Goal: Find contact information: Find contact information

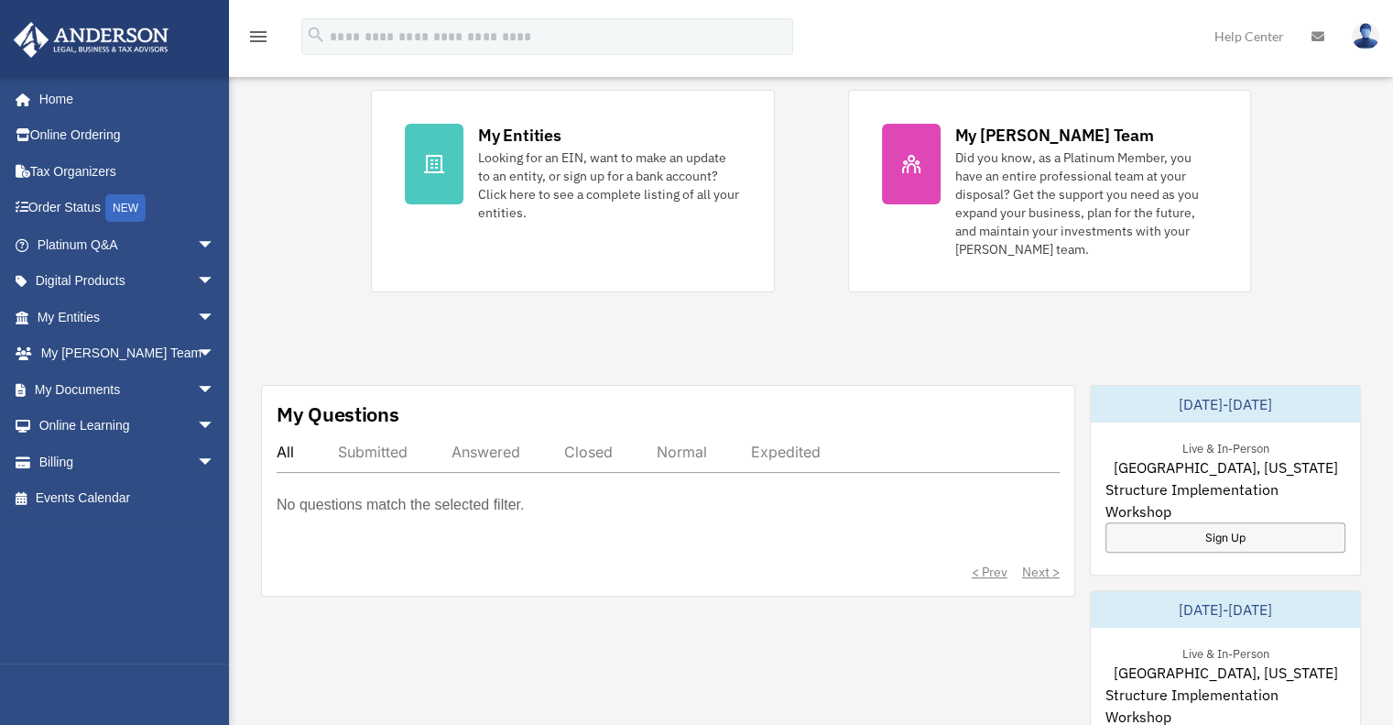
scroll to position [423, 0]
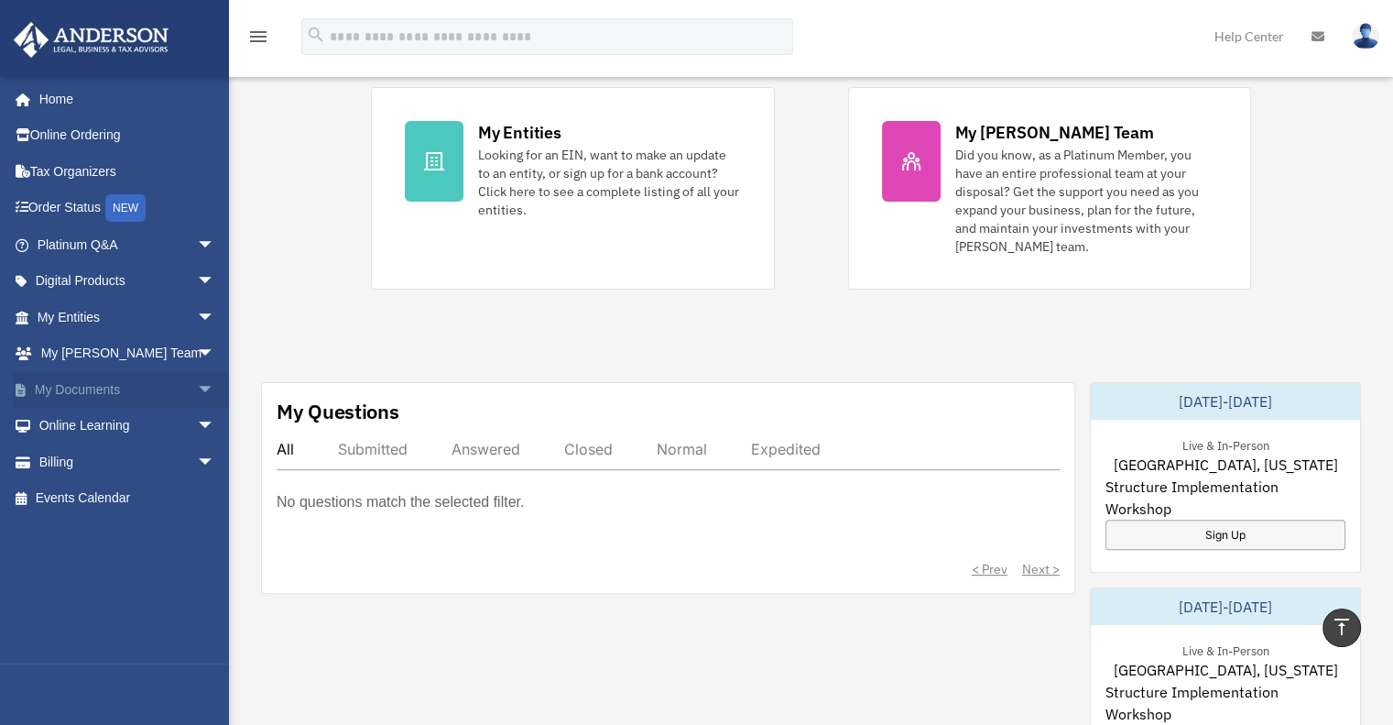
click at [115, 389] on link "My Documents arrow_drop_down" at bounding box center [128, 389] width 230 height 37
click at [197, 387] on span "arrow_drop_down" at bounding box center [215, 390] width 37 height 38
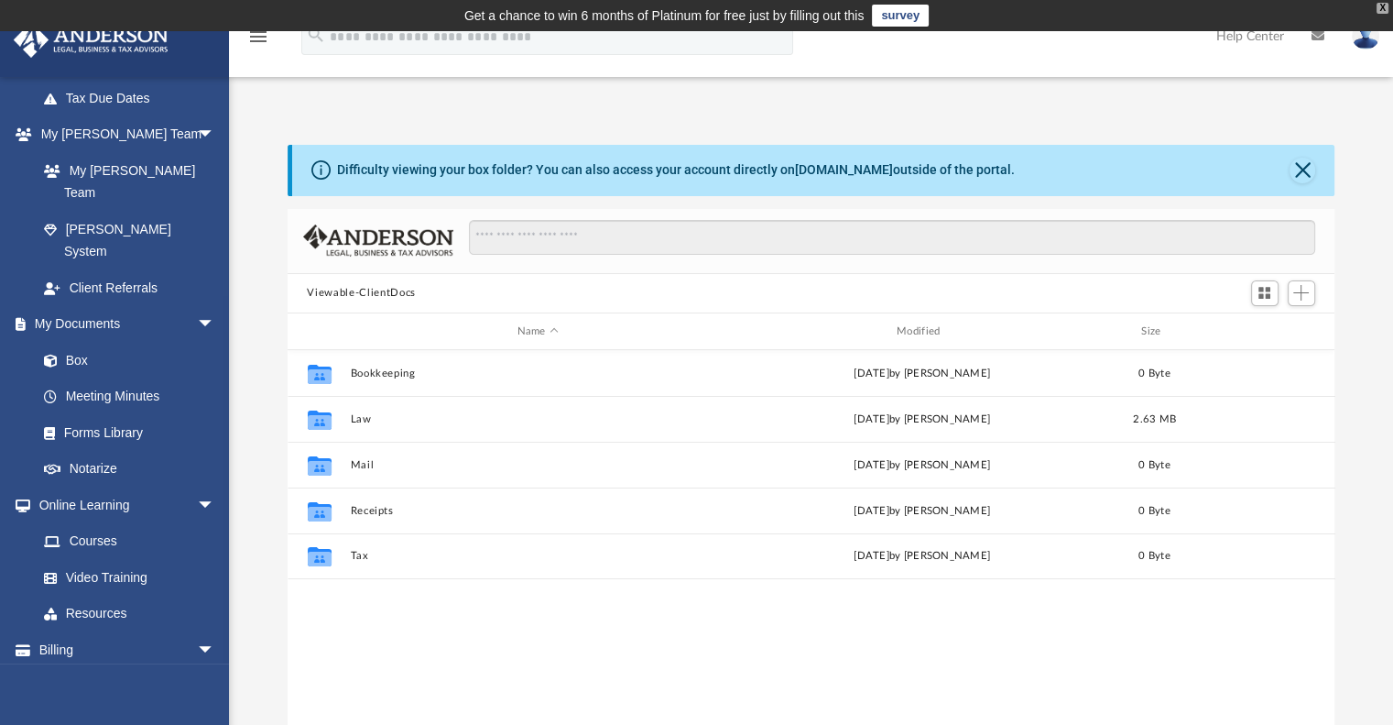
click at [1381, 10] on div "X" at bounding box center [1383, 8] width 12 height 11
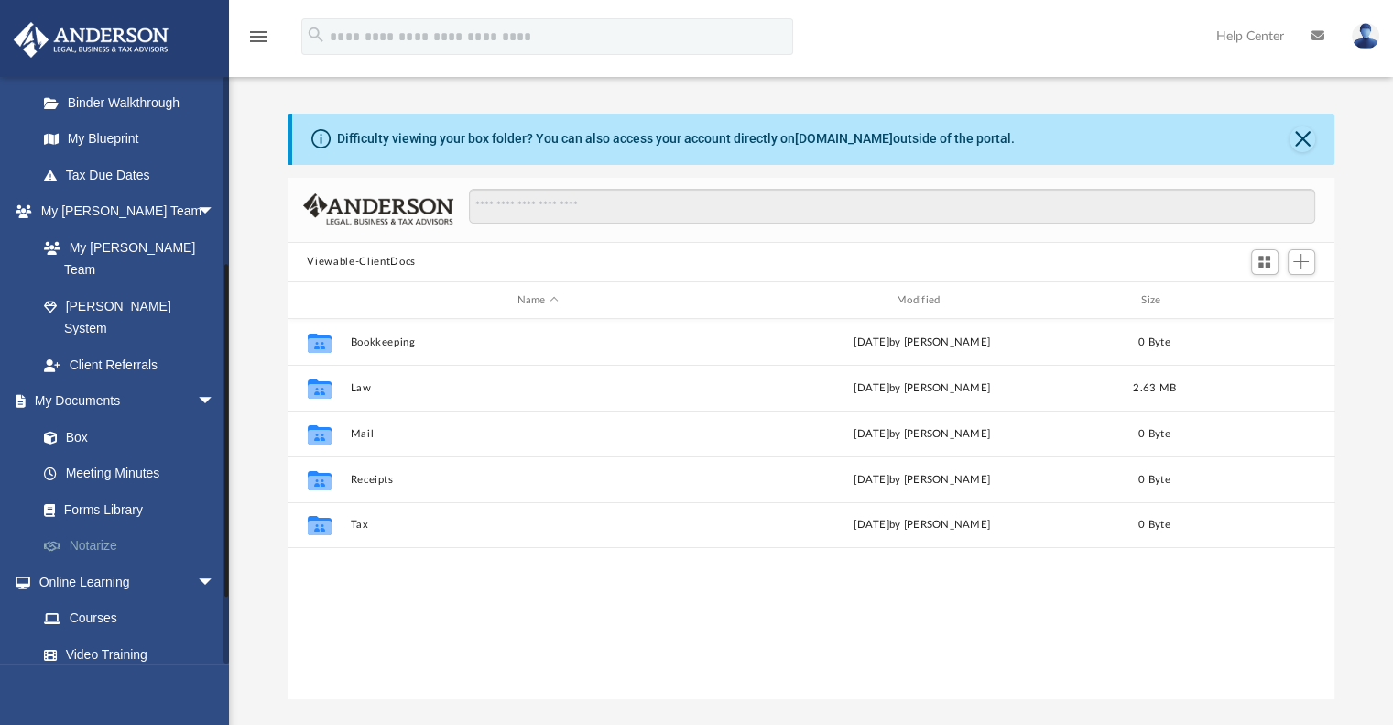
scroll to position [300, 0]
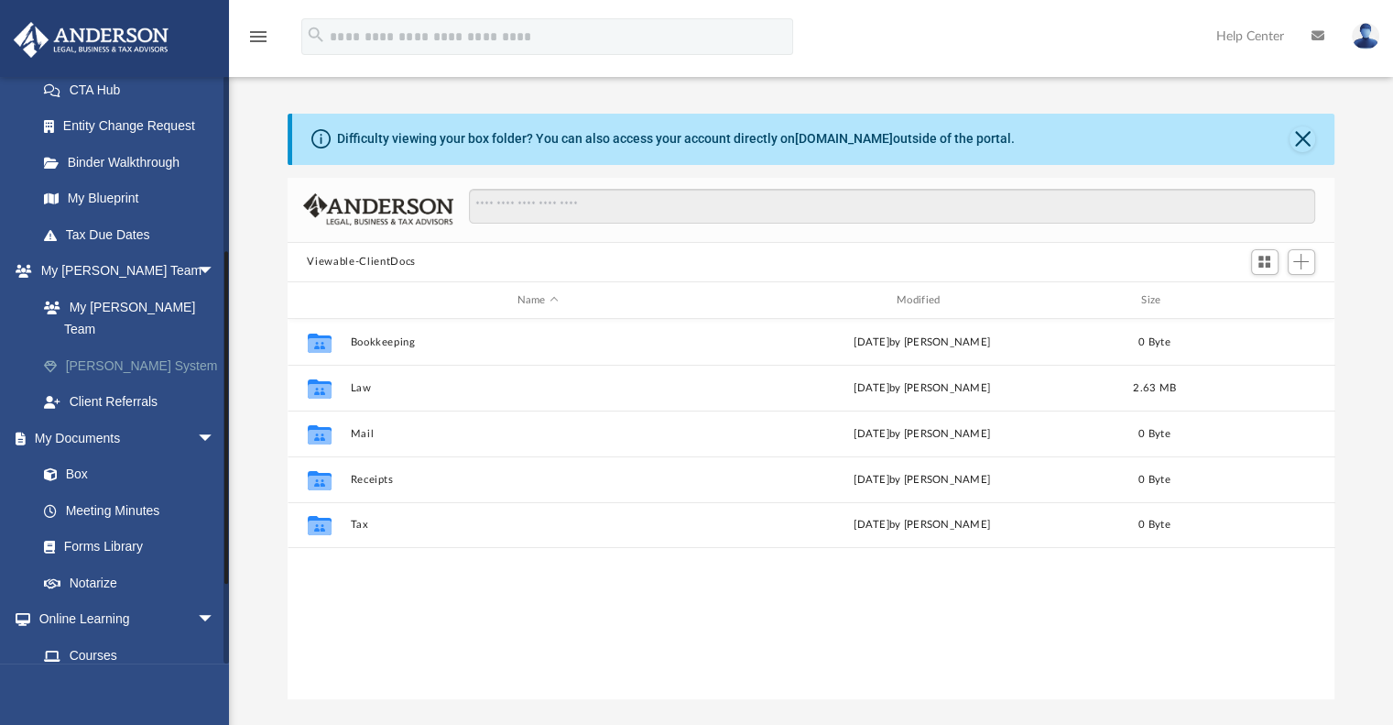
click at [104, 347] on link "[PERSON_NAME] System" at bounding box center [134, 365] width 217 height 37
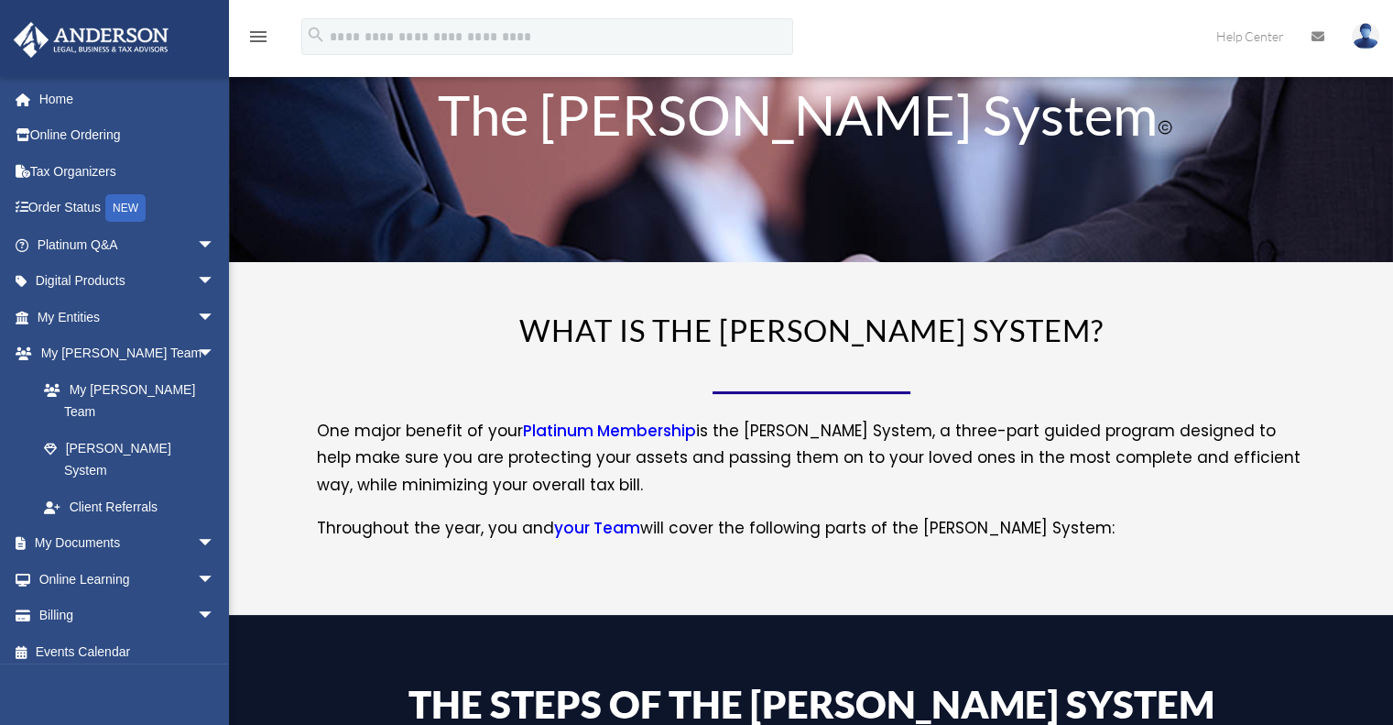
scroll to position [39, 0]
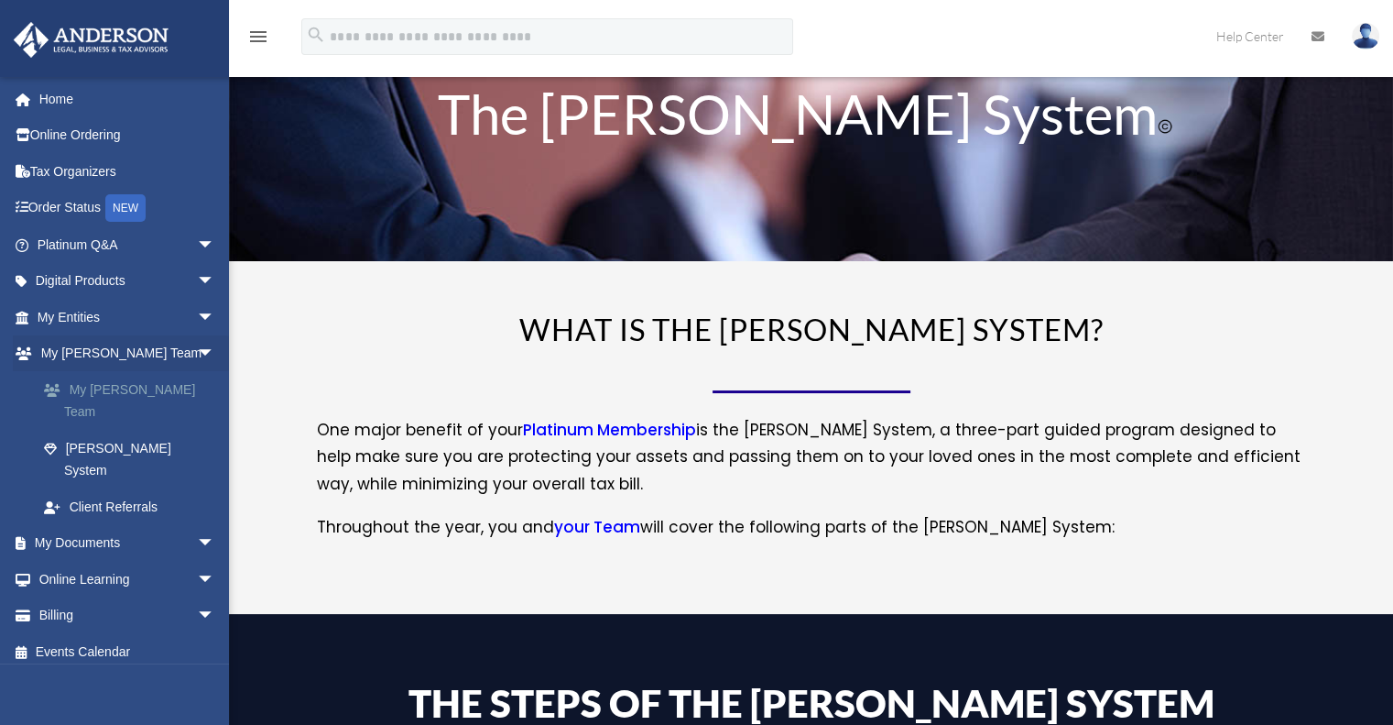
click at [132, 384] on link "My [PERSON_NAME] Team" at bounding box center [134, 400] width 217 height 59
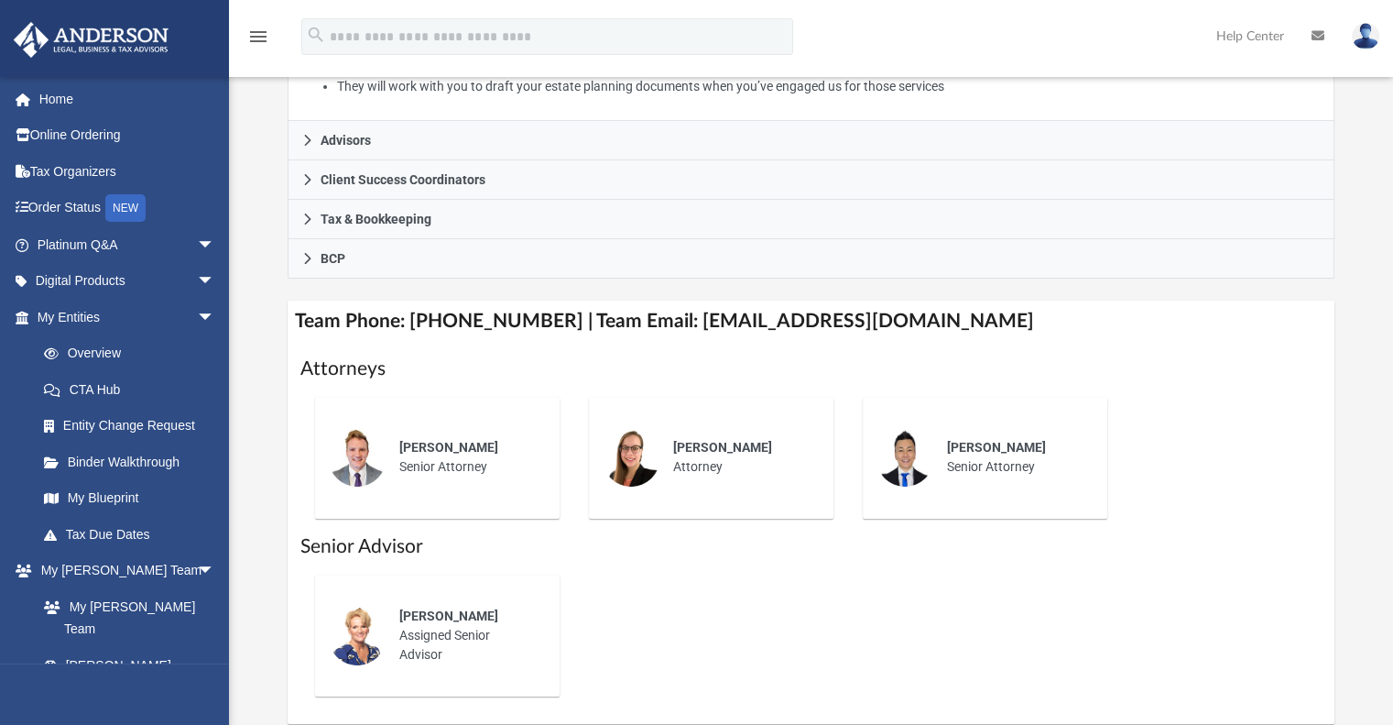
scroll to position [519, 0]
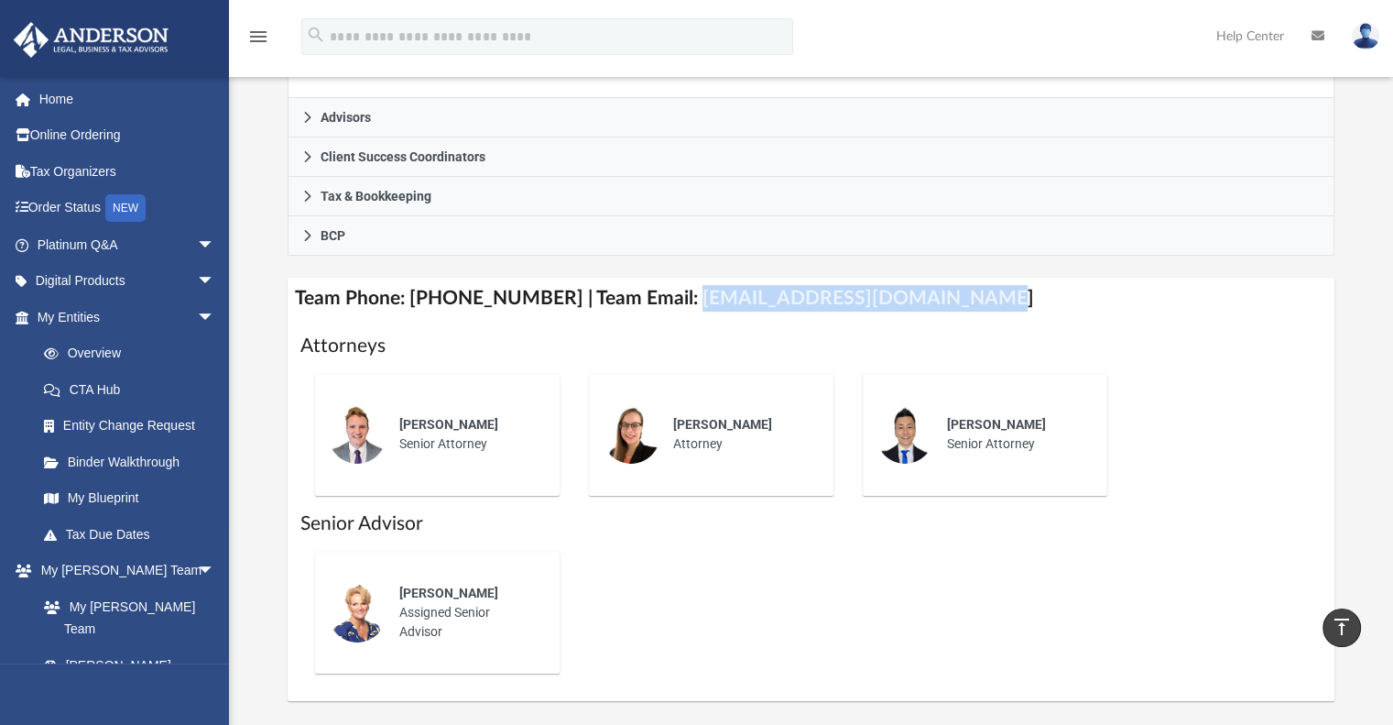
drag, startPoint x: 664, startPoint y: 298, endPoint x: 934, endPoint y: 290, distance: 270.3
click at [934, 290] on h4 "Team Phone: [PHONE_NUMBER] | Team Email: [EMAIL_ADDRESS][DOMAIN_NAME]" at bounding box center [812, 298] width 1048 height 41
copy h4 "[EMAIL_ADDRESS][DOMAIN_NAME]"
